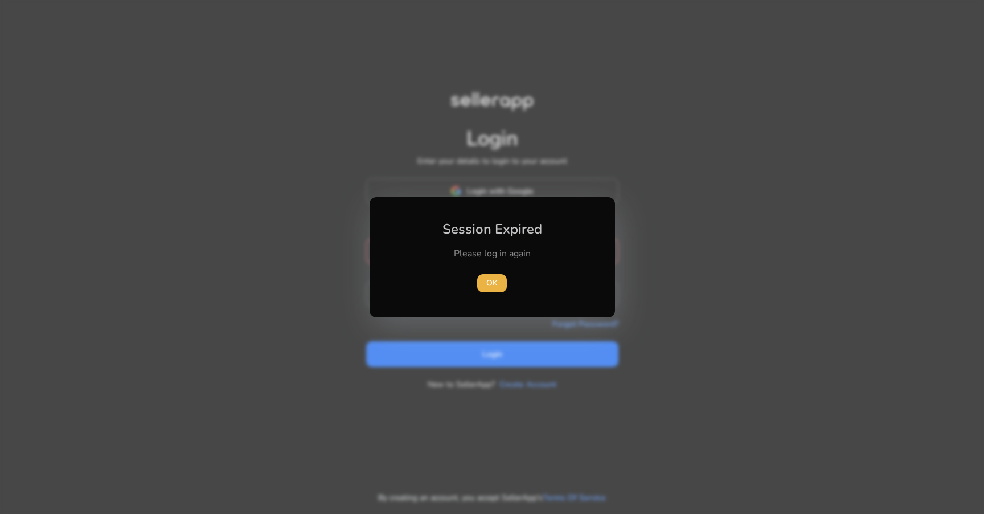
click at [446, 259] on div "Please log in again" at bounding box center [492, 259] width 127 height 24
click at [478, 292] on span "button" at bounding box center [492, 282] width 30 height 27
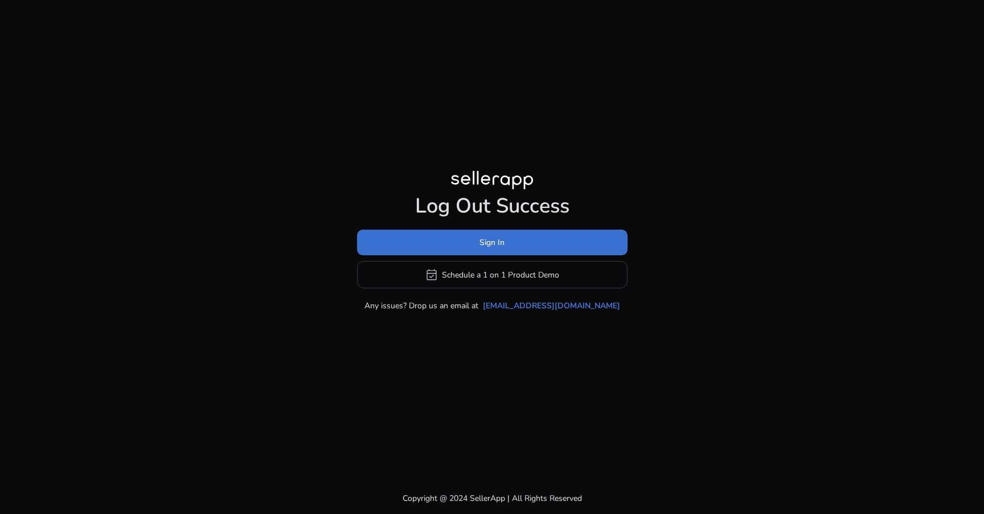
click at [476, 240] on span at bounding box center [492, 242] width 270 height 27
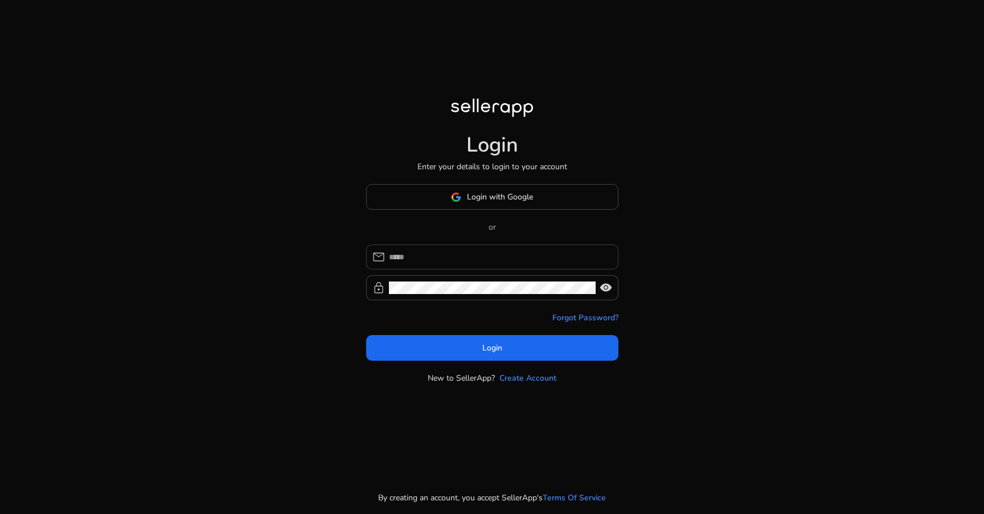
click at [436, 253] on input at bounding box center [499, 257] width 220 height 13
type input "**********"
click button "Login" at bounding box center [492, 348] width 252 height 26
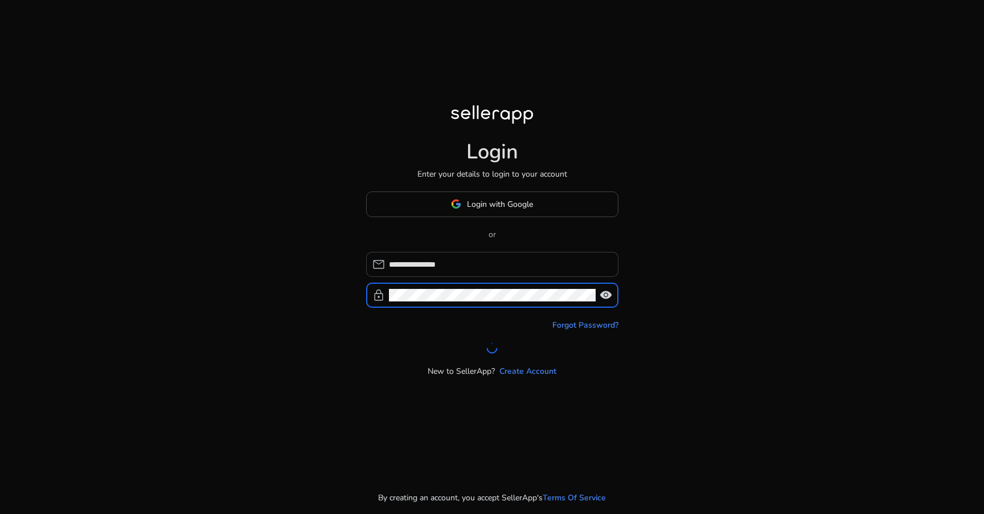
click at [436, 253] on div "**********" at bounding box center [499, 264] width 220 height 25
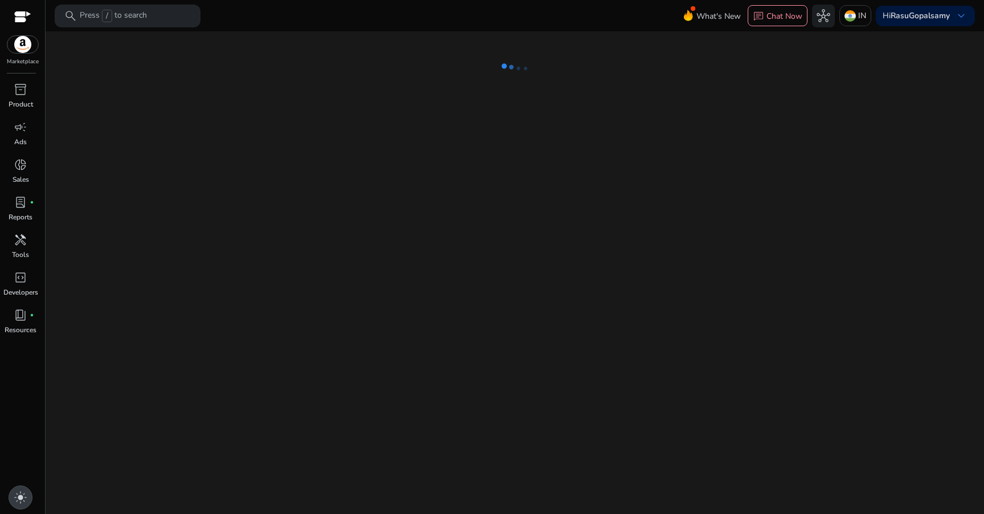
click at [27, 491] on div "light_mode" at bounding box center [21, 497] width 24 height 24
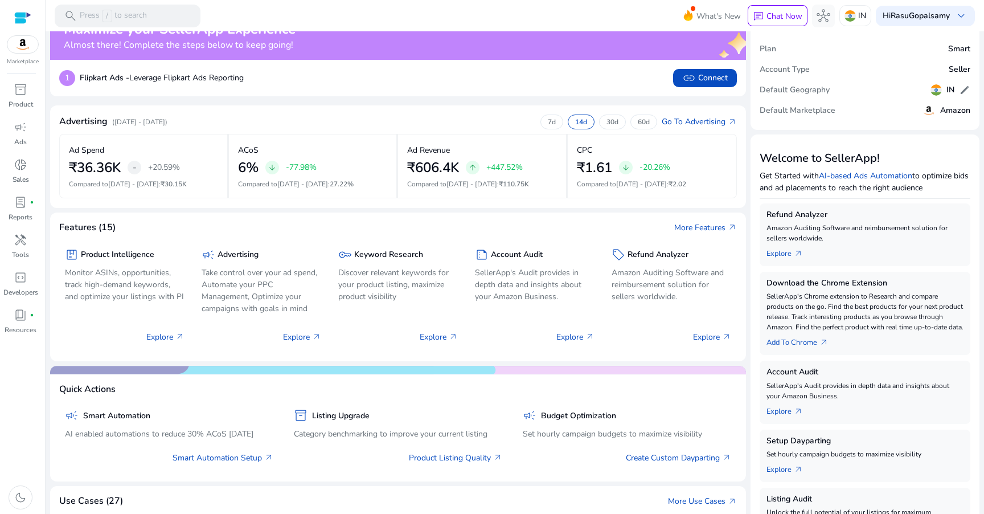
scroll to position [10, 0]
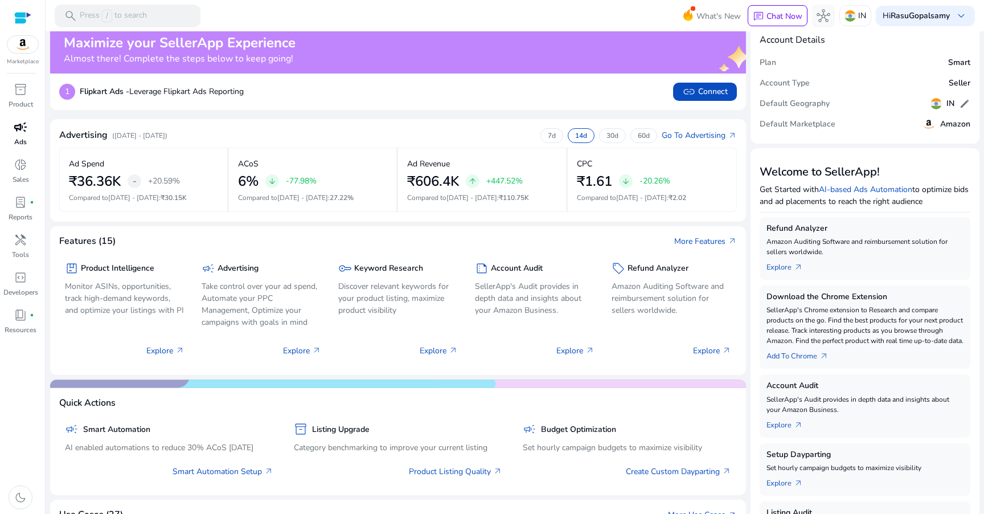
click at [19, 137] on p "Ads" at bounding box center [20, 142] width 13 height 10
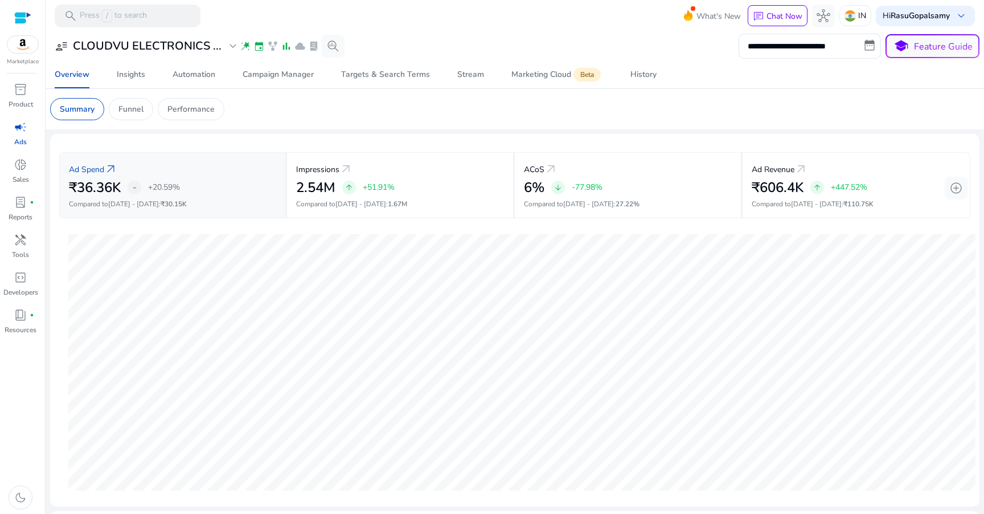
click at [102, 171] on p "Ad Spend" at bounding box center [86, 169] width 35 height 12
click at [102, 170] on p "Ad Spend" at bounding box center [86, 169] width 35 height 12
click at [112, 170] on span "arrow_outward" at bounding box center [111, 169] width 14 height 14
click at [274, 73] on div "Campaign Manager" at bounding box center [278, 75] width 71 height 8
